Goal: Task Accomplishment & Management: Use online tool/utility

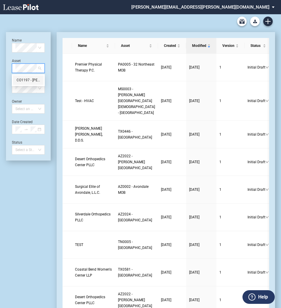
click at [23, 81] on div "CO1197 - Aurora Cherry Creek MOB" at bounding box center [28, 80] width 23 height 6
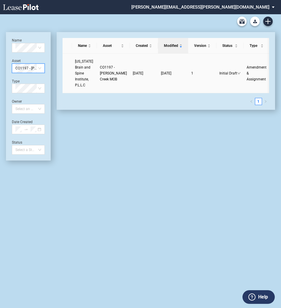
click at [106, 74] on link "CO1197 - Aurora Cherry Creek MOB" at bounding box center [113, 73] width 27 height 18
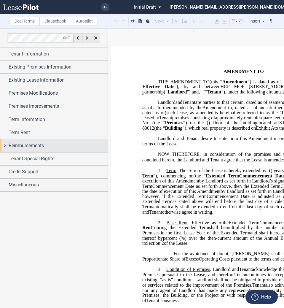
click at [33, 147] on span "Reimbursements" at bounding box center [26, 145] width 35 height 7
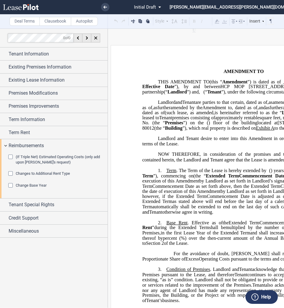
click at [25, 186] on span "Change Base Year" at bounding box center [31, 185] width 31 height 4
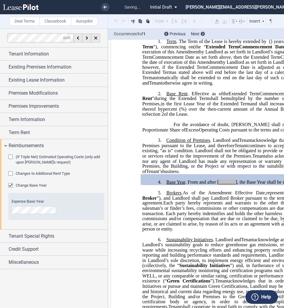
scroll to position [188, 0]
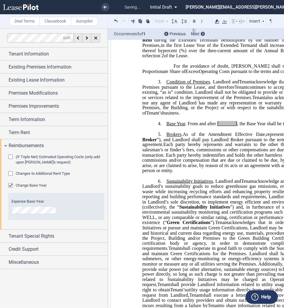
click at [238, 126] on span ", the Base Year shall be the calendar year of" at bounding box center [279, 123] width 84 height 5
click at [235, 126] on span "[_______]" at bounding box center [228, 123] width 20 height 5
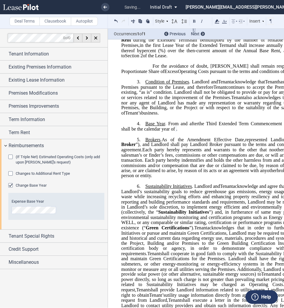
scroll to position [0, 29]
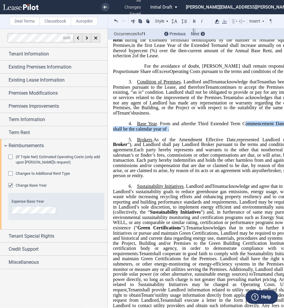
drag, startPoint x: 178, startPoint y: 160, endPoint x: 242, endPoint y: 156, distance: 64.2
click at [242, 132] on p "4. Base Year . From and after the Third Extended Term Commencement Date , the B…" at bounding box center [214, 126] width 203 height 11
